Goal: Task Accomplishment & Management: Use online tool/utility

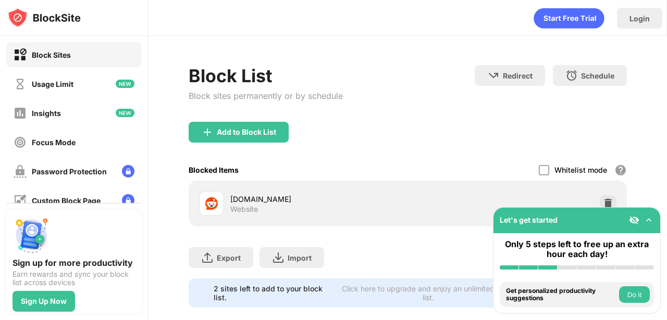
scroll to position [16, 0]
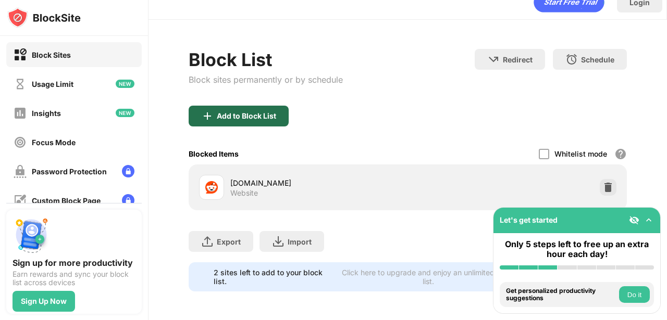
click at [277, 114] on div "Add to Block List" at bounding box center [239, 116] width 100 height 21
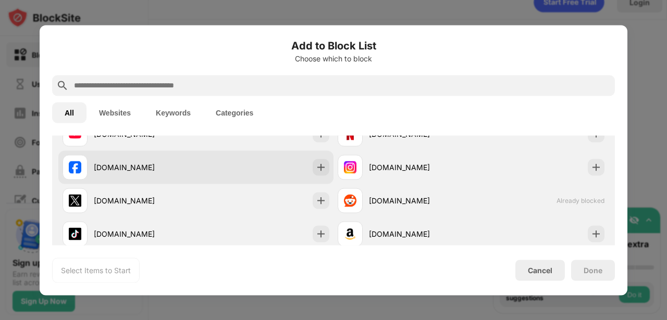
scroll to position [203, 0]
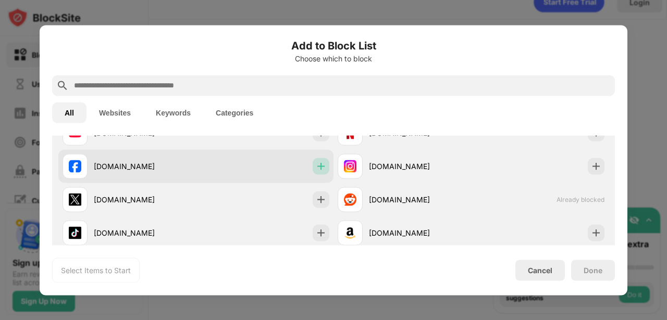
click at [323, 161] on img at bounding box center [321, 166] width 10 height 10
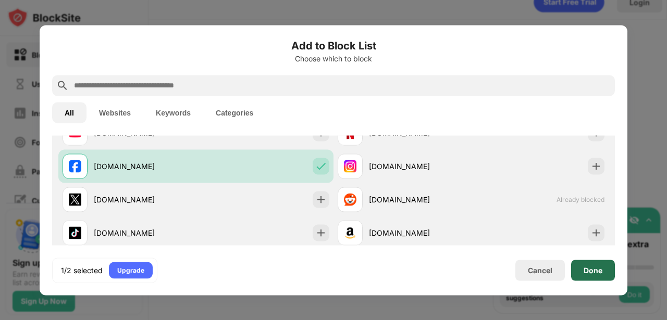
click at [597, 278] on div "Done" at bounding box center [593, 270] width 44 height 21
